Goal: Check status

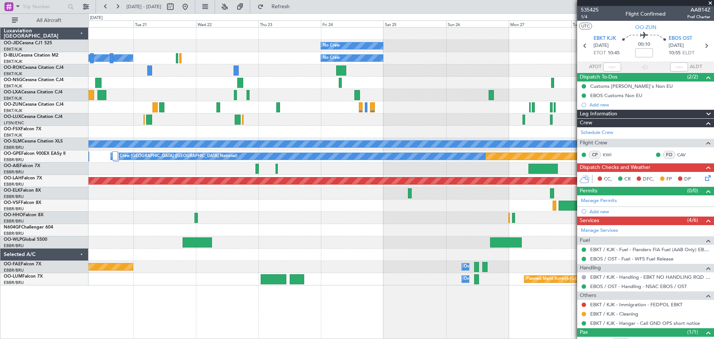
scroll to position [26, 0]
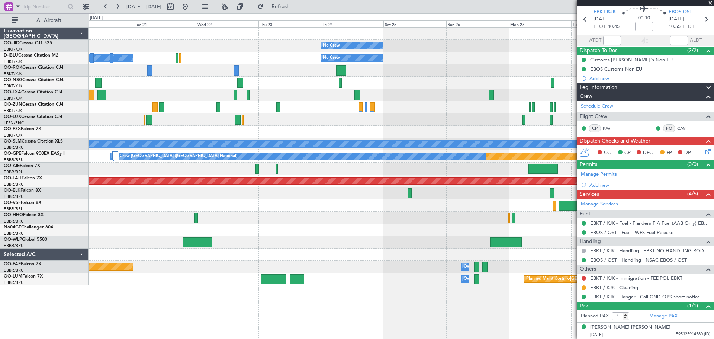
click at [710, 2] on span at bounding box center [710, 3] width 7 height 7
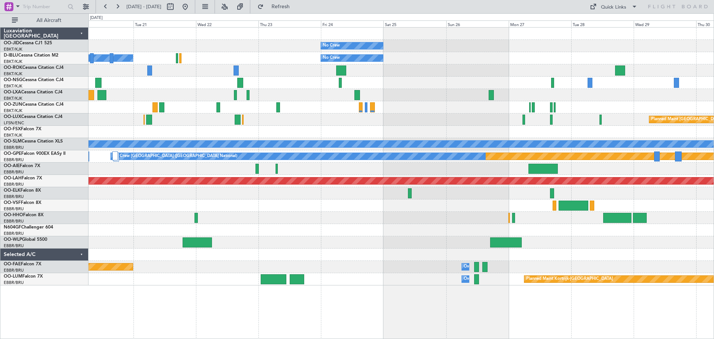
type input "0"
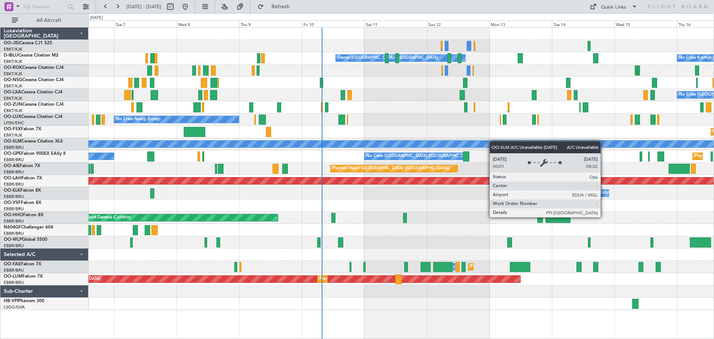
click at [579, 136] on div "Planned Maint Kortrijk-[GEOGRAPHIC_DATA]" at bounding box center [401, 132] width 625 height 12
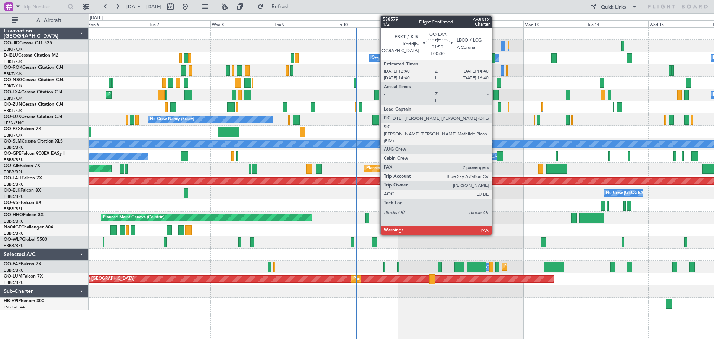
click at [495, 93] on div at bounding box center [496, 95] width 6 height 10
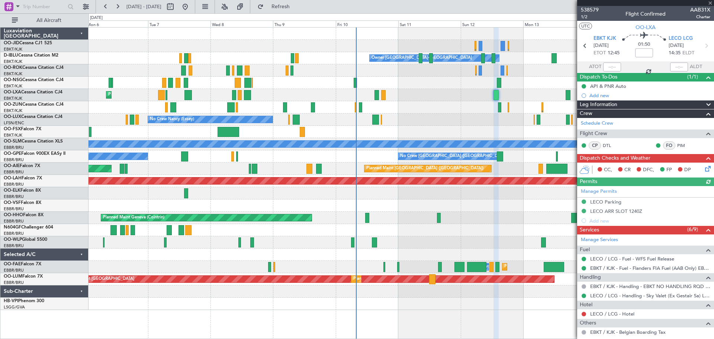
scroll to position [75, 0]
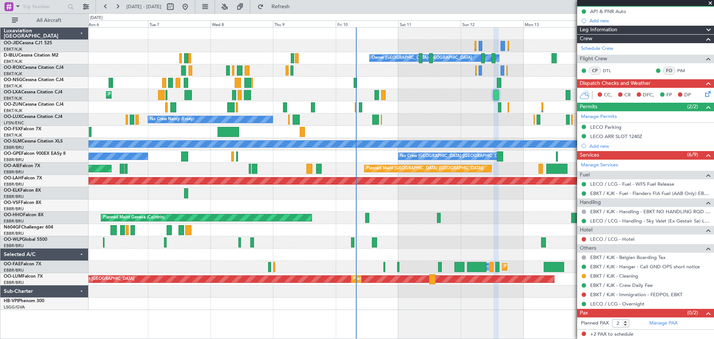
click at [709, 3] on span at bounding box center [710, 3] width 7 height 7
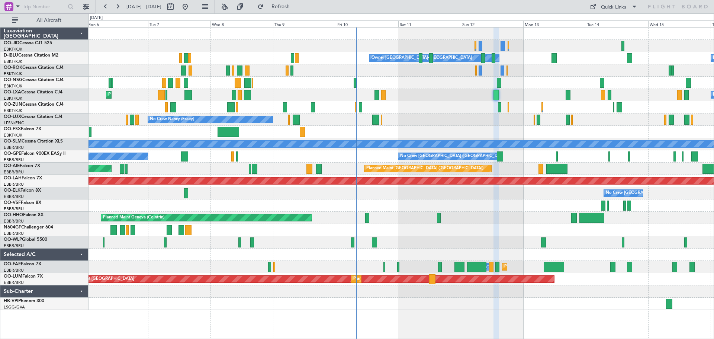
type input "0"
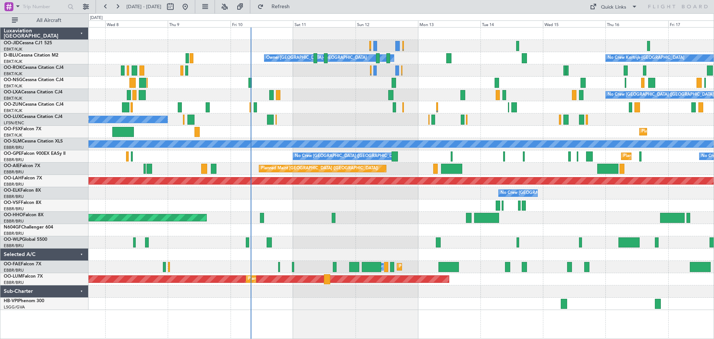
click at [399, 94] on div "No Crew Kortrijk-[GEOGRAPHIC_DATA] Owner [GEOGRAPHIC_DATA]-[GEOGRAPHIC_DATA] No…" at bounding box center [401, 169] width 625 height 282
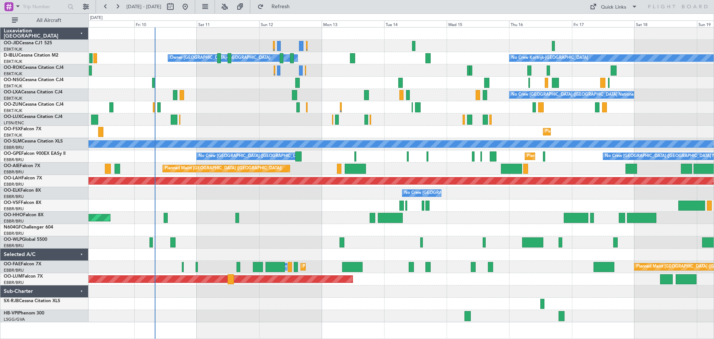
click at [345, 108] on div at bounding box center [401, 107] width 625 height 12
